Goal: Task Accomplishment & Management: Use online tool/utility

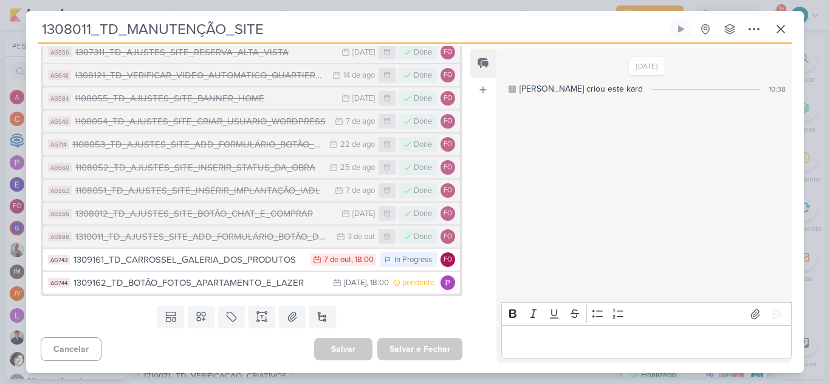
scroll to position [34, 0]
click at [787, 32] on button at bounding box center [781, 29] width 22 height 22
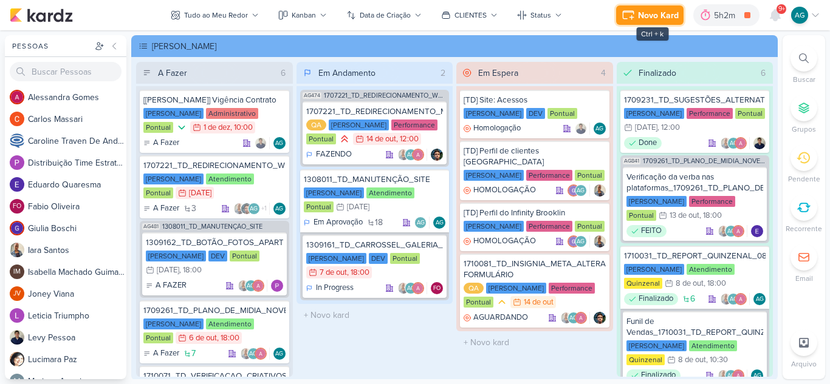
click at [655, 16] on div "Novo Kard" at bounding box center [658, 15] width 41 height 13
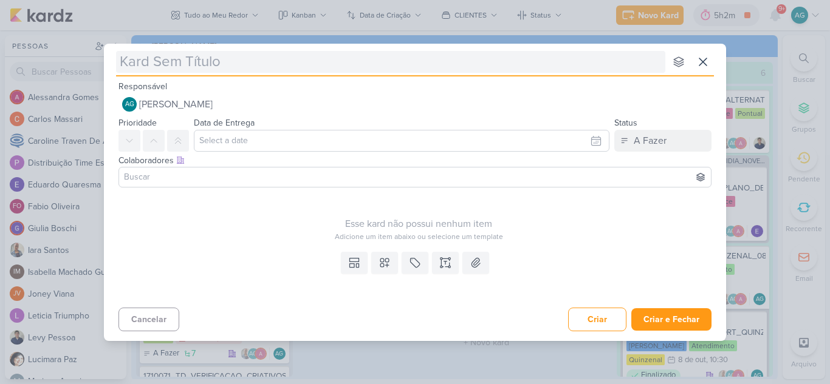
click at [442, 58] on input "text" at bounding box center [390, 62] width 549 height 22
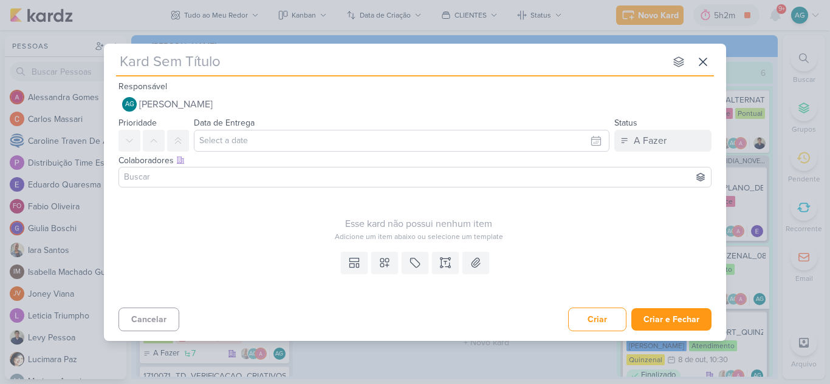
click at [442, 58] on input "text" at bounding box center [390, 62] width 549 height 22
paste input "Handover Reuniões - Parte IV"
type input "Handover Reuniões - Parte IV"
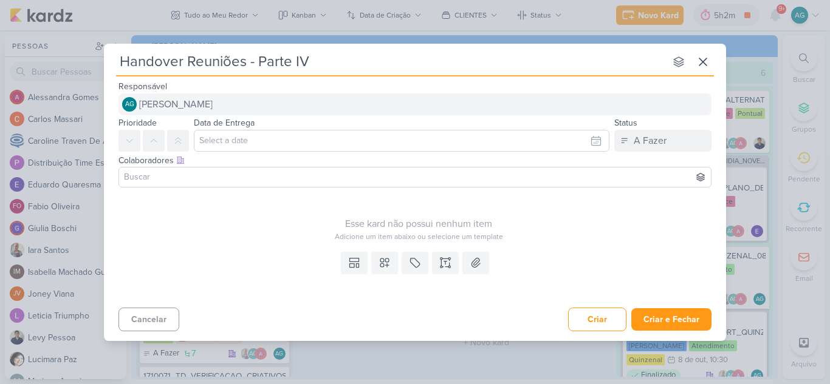
type input "Handover Reuniões - Parte IV"
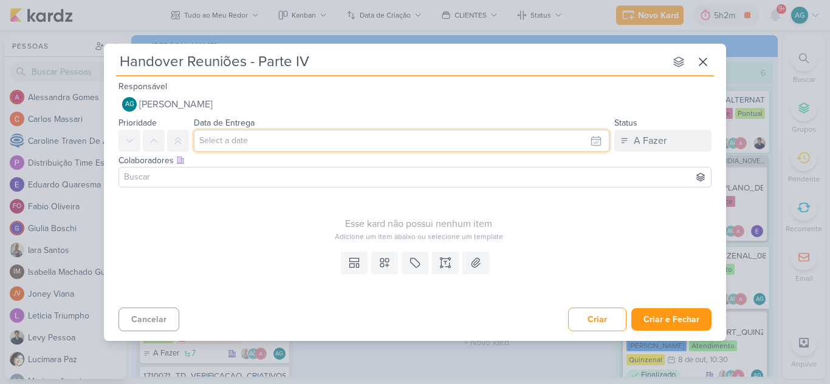
click at [314, 138] on input "text" at bounding box center [401, 141] width 415 height 22
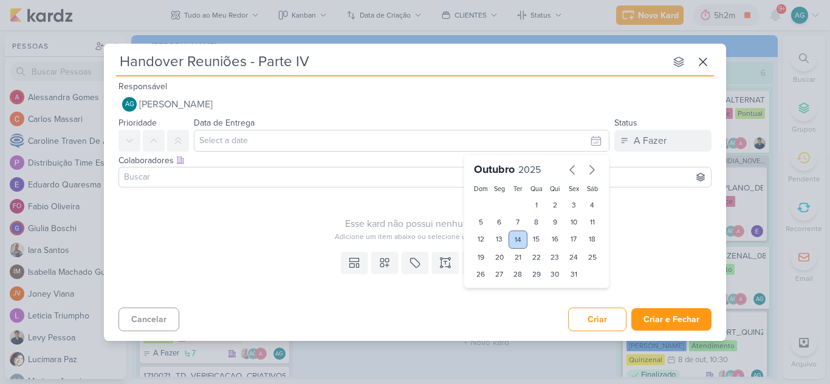
click at [522, 239] on div "14" at bounding box center [517, 240] width 19 height 18
type input "[DATE] 23:59"
click at [502, 298] on select "00 01 02 03 04 05 06 07 08 09 10 11 12 13 14 15 16 17 18 19 20 21 22 23" at bounding box center [499, 295] width 17 height 15
select select "16"
click at [491, 288] on select "00 01 02 03 04 05 06 07 08 09 10 11 12 13 14 15 16 17 18 19 20 21 22 23" at bounding box center [499, 295] width 17 height 15
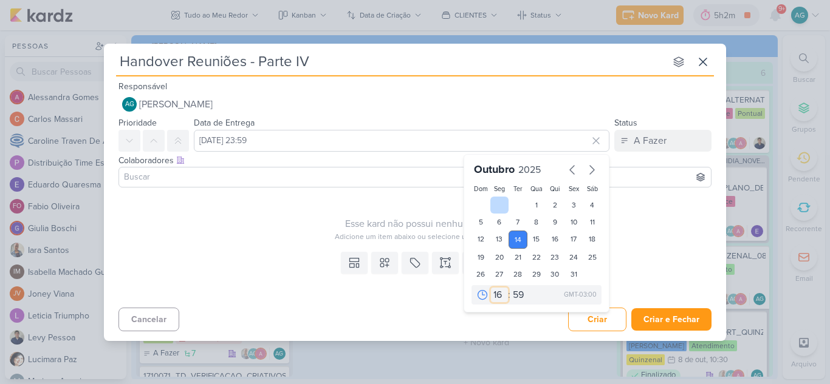
type input "[DATE] 16:59"
click at [517, 295] on select "00 05 10 15 20 25 30 35 40 45 50 55 59" at bounding box center [518, 295] width 17 height 15
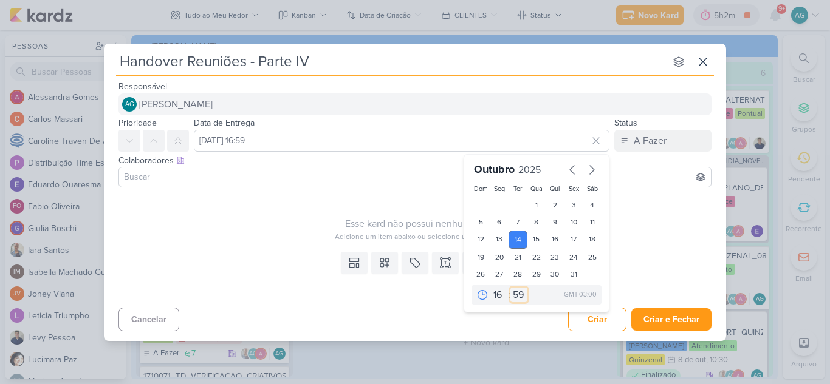
select select "0"
click at [510, 288] on select "00 05 10 15 20 25 30 35 40 45 50 55 59" at bounding box center [518, 295] width 17 height 15
type input "[DATE] 16:00"
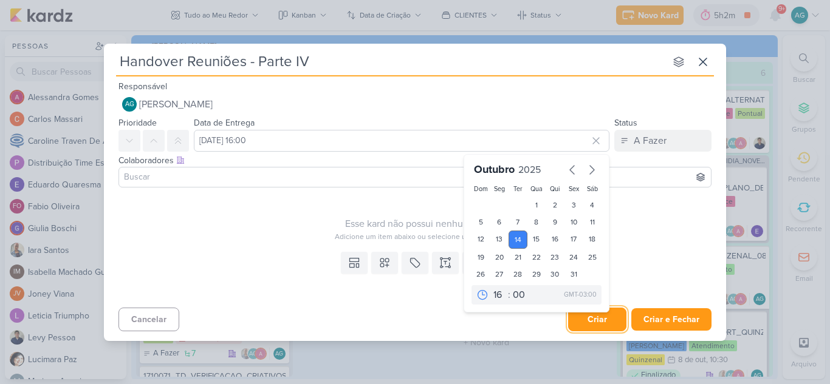
click at [607, 319] on button "Criar" at bounding box center [597, 320] width 58 height 24
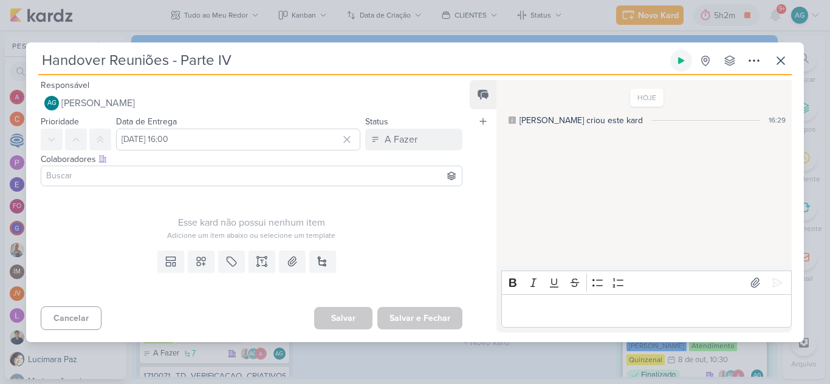
click at [684, 60] on icon at bounding box center [681, 61] width 10 height 10
